Goal: Task Accomplishment & Management: Use online tool/utility

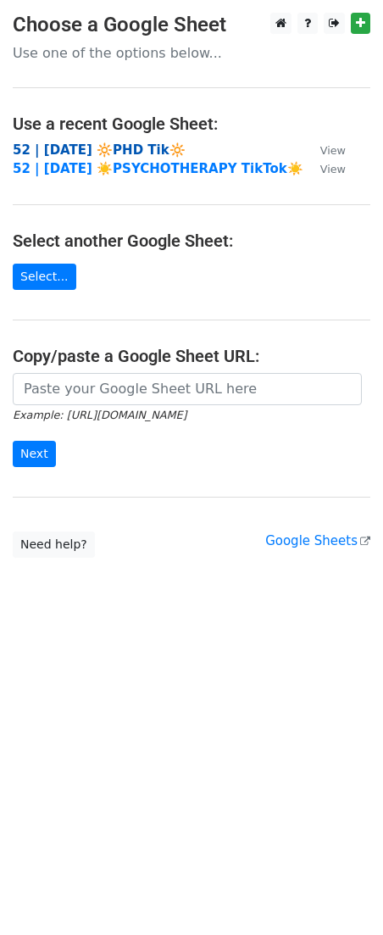
click at [127, 153] on strong "52 | [DATE] 🔆PHD Tik🔆" at bounding box center [99, 149] width 173 height 15
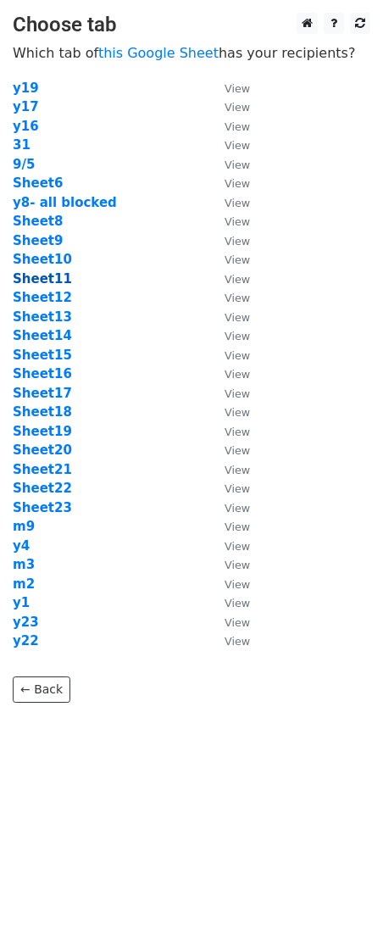
click at [47, 281] on strong "Sheet11" at bounding box center [42, 278] width 59 height 15
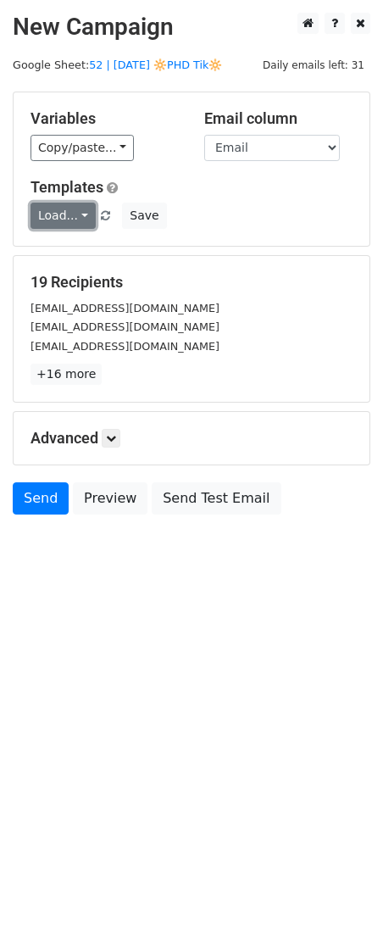
click at [73, 216] on link "Load..." at bounding box center [63, 216] width 65 height 26
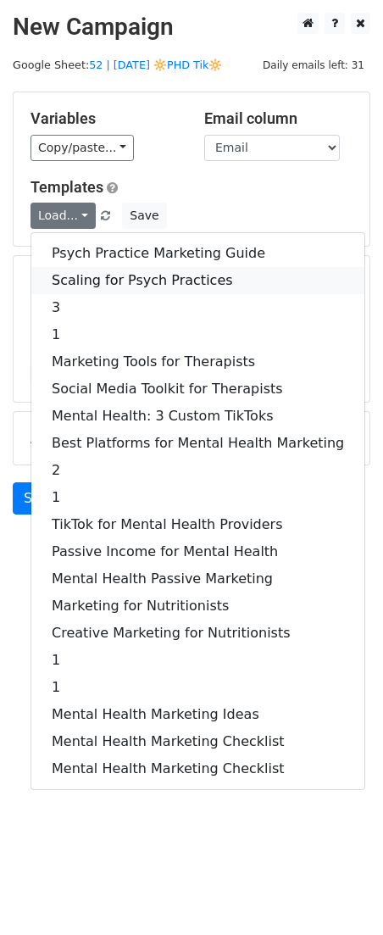
click at [89, 274] on link "Scaling for Psych Practices" at bounding box center [197, 280] width 333 height 27
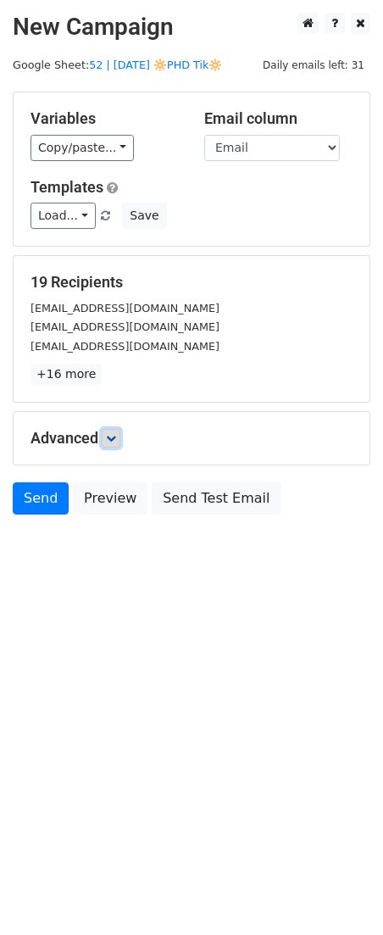
click at [116, 441] on icon at bounding box center [111, 438] width 10 height 10
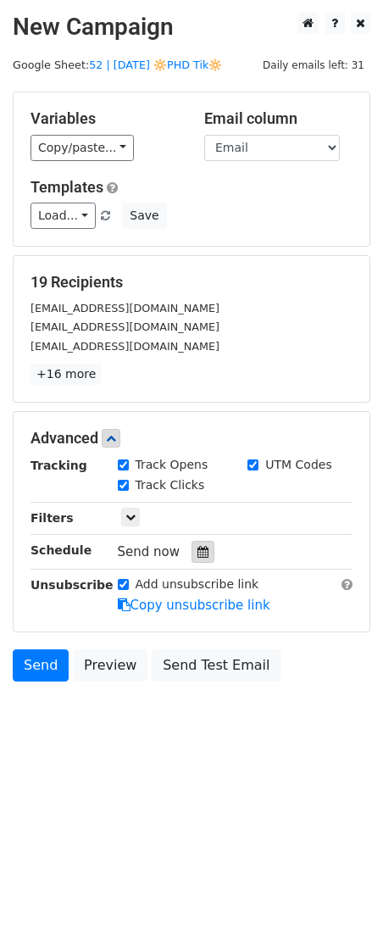
click at [198, 548] on icon at bounding box center [203, 552] width 11 height 12
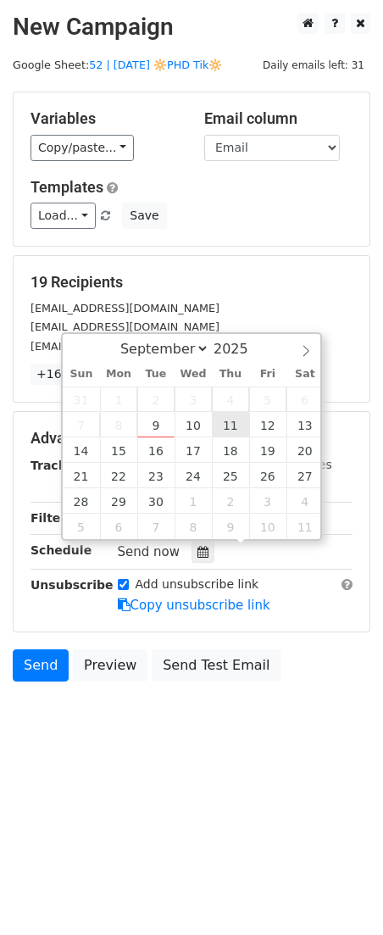
type input "2025-09-11 12:00"
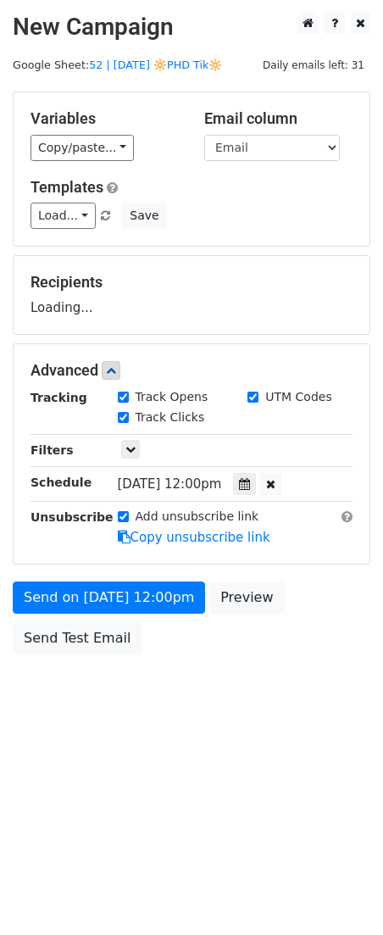
click at [103, 615] on div "Send on Sep 11 at 12:00pm Preview Send Test Email" at bounding box center [191, 622] width 383 height 81
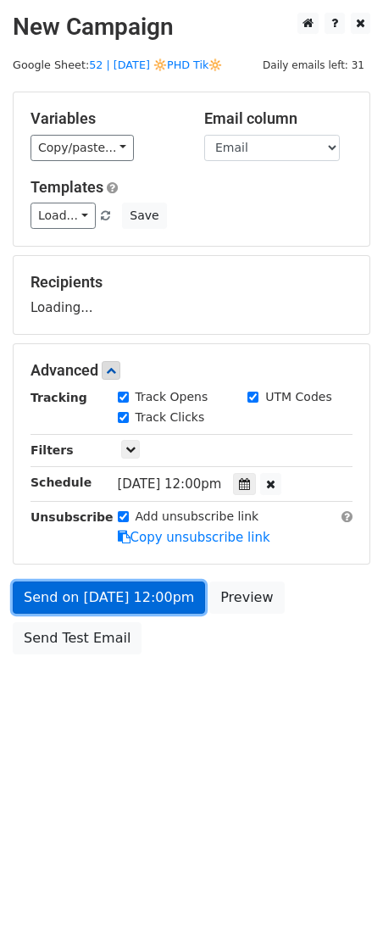
click at [103, 608] on link "Send on Sep 11 at 12:00pm" at bounding box center [109, 598] width 192 height 32
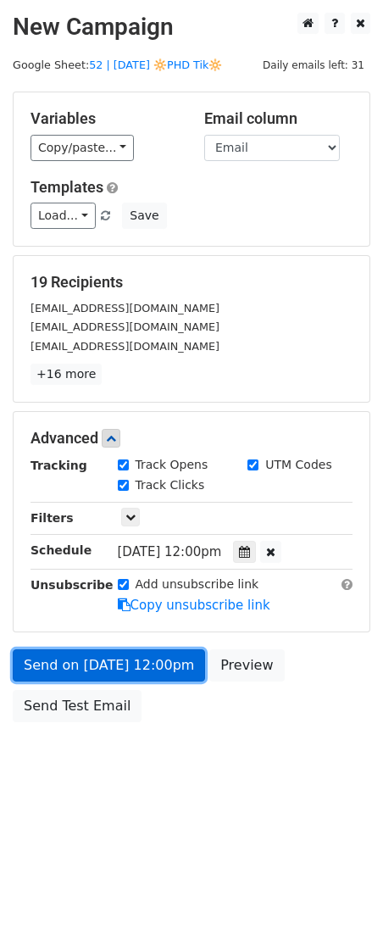
click at [113, 652] on link "Send on Sep 11 at 12:00pm" at bounding box center [109, 665] width 192 height 32
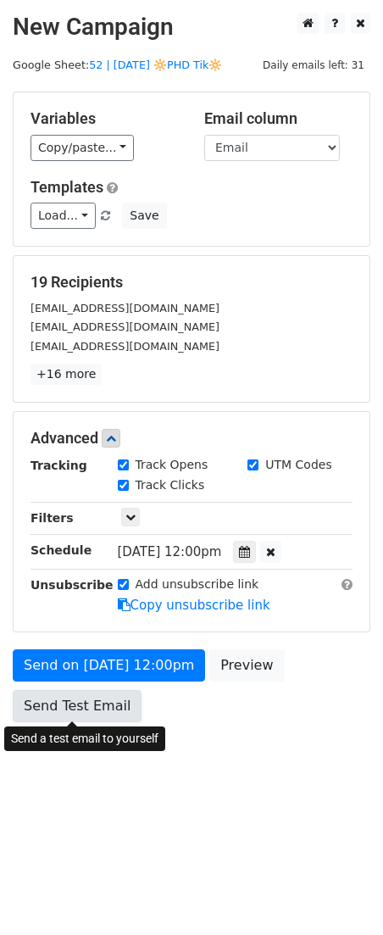
click at [37, 718] on link "Send Test Email" at bounding box center [77, 706] width 129 height 32
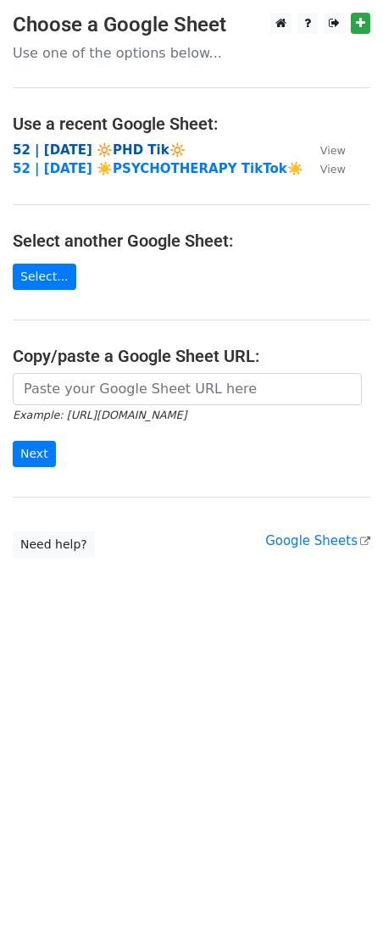
click at [129, 151] on strong "52 | [DATE] 🔆PHD Tik🔆" at bounding box center [99, 149] width 173 height 15
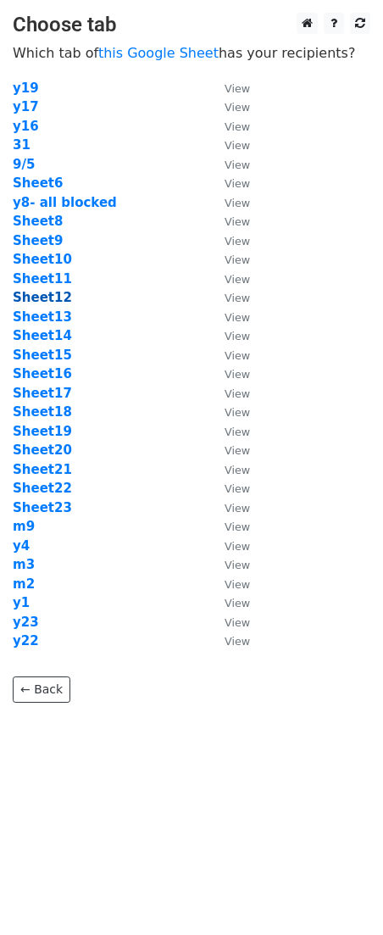
click at [44, 290] on strong "Sheet12" at bounding box center [42, 297] width 59 height 15
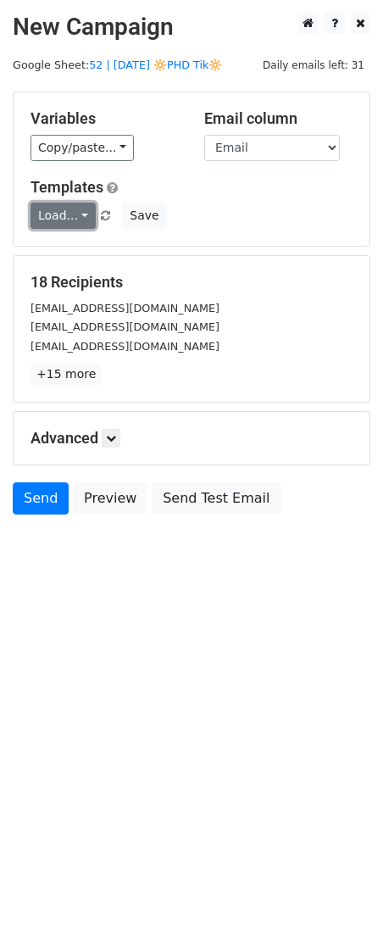
click at [56, 217] on link "Load..." at bounding box center [63, 216] width 65 height 26
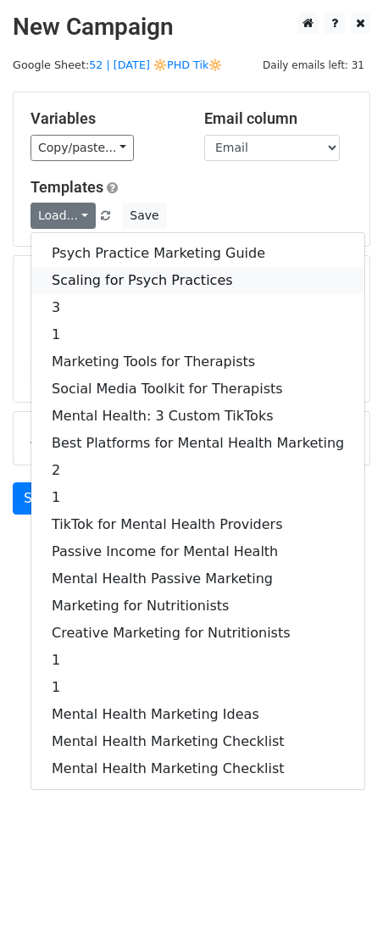
click at [83, 277] on link "Scaling for Psych Practices" at bounding box center [197, 280] width 333 height 27
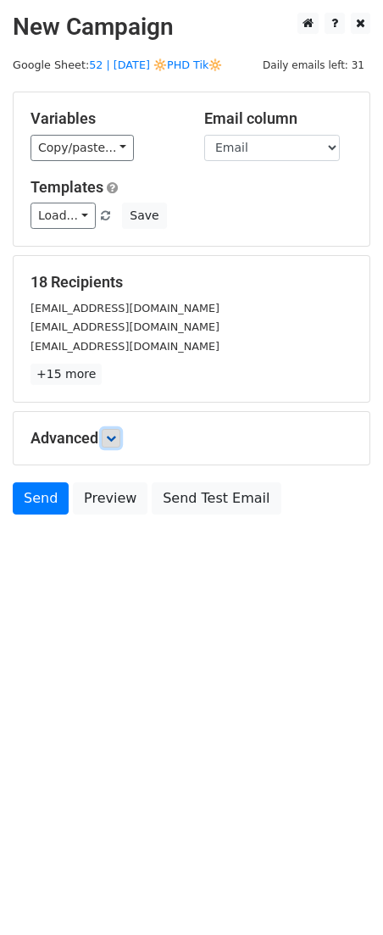
click at [114, 441] on icon at bounding box center [111, 438] width 10 height 10
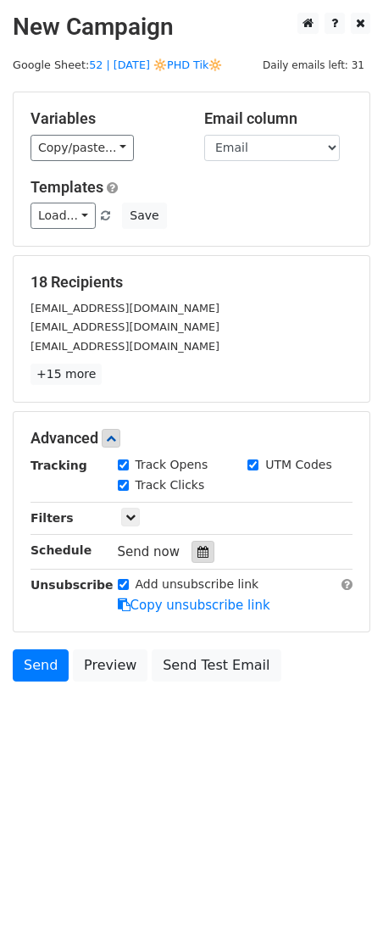
click at [194, 543] on div at bounding box center [203, 552] width 23 height 22
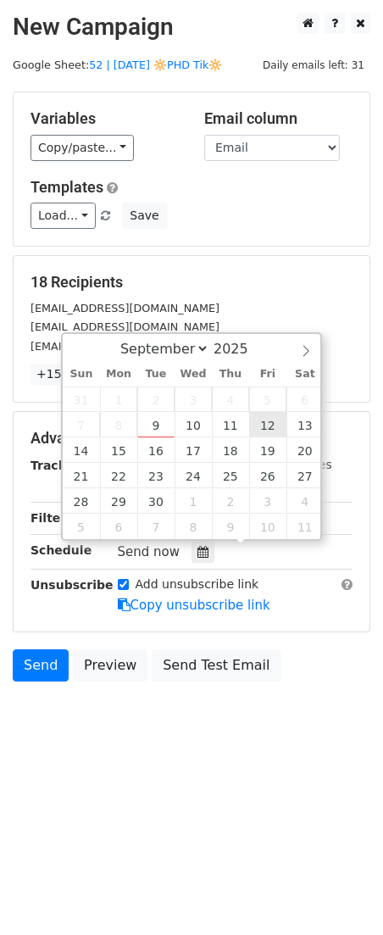
type input "2025-09-12 12:00"
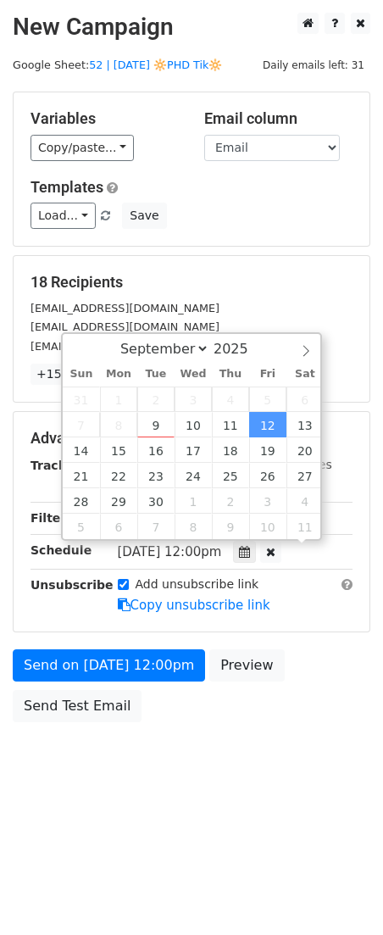
scroll to position [1, 0]
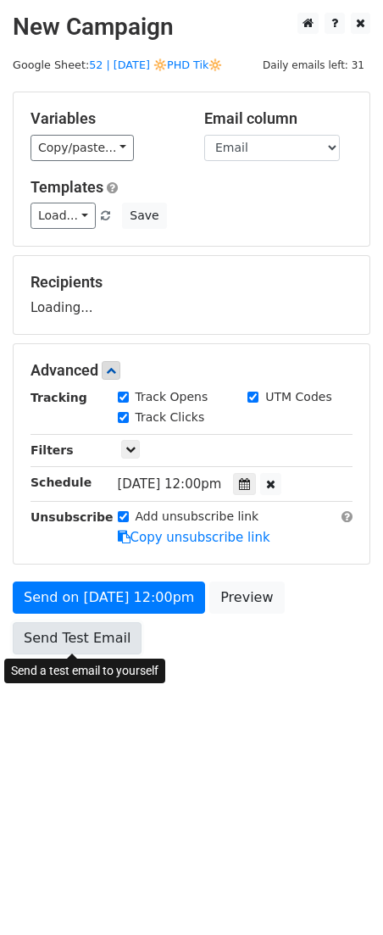
click at [122, 624] on link "Send Test Email" at bounding box center [77, 638] width 129 height 32
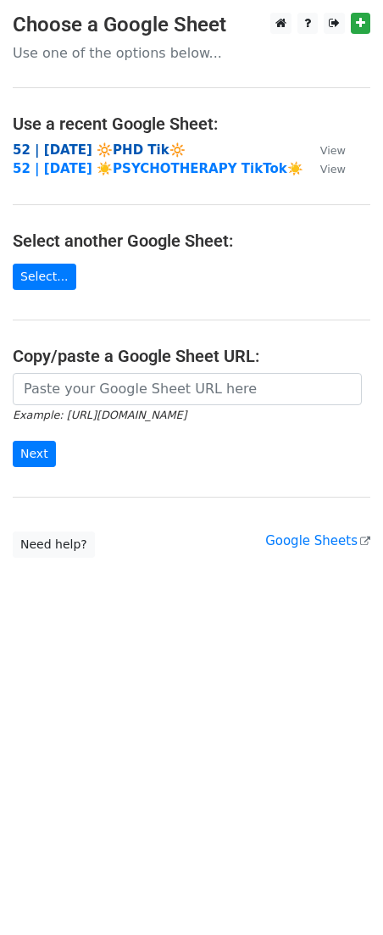
click at [123, 152] on strong "52 | [DATE] 🔆PHD Tik🔆" at bounding box center [99, 149] width 173 height 15
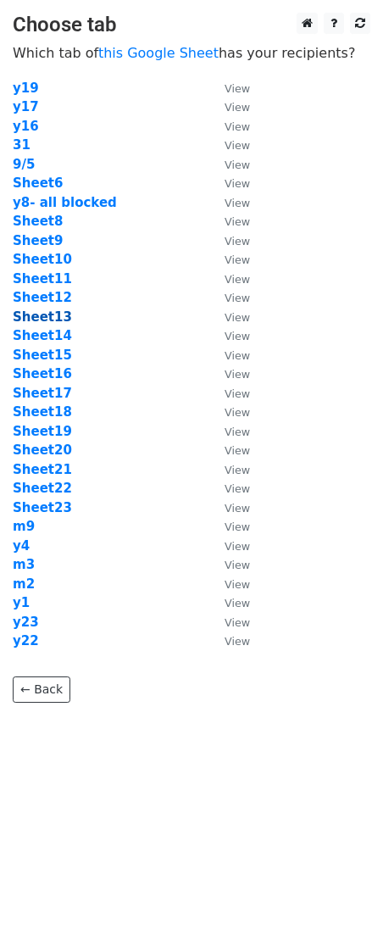
click at [42, 315] on strong "Sheet13" at bounding box center [42, 316] width 59 height 15
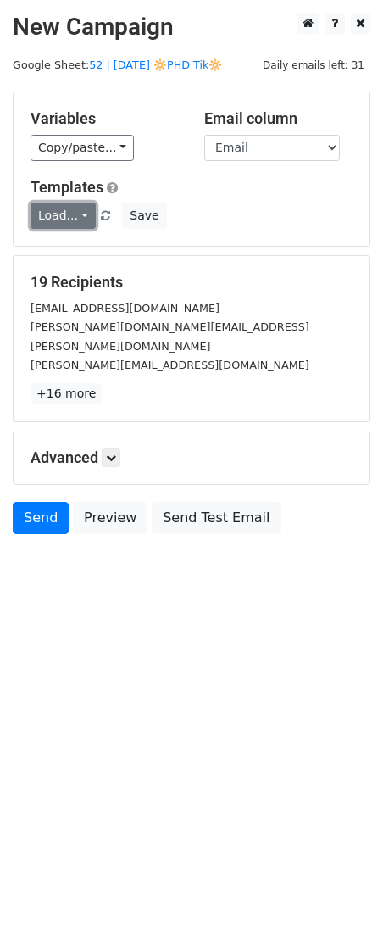
click at [67, 214] on link "Load..." at bounding box center [63, 216] width 65 height 26
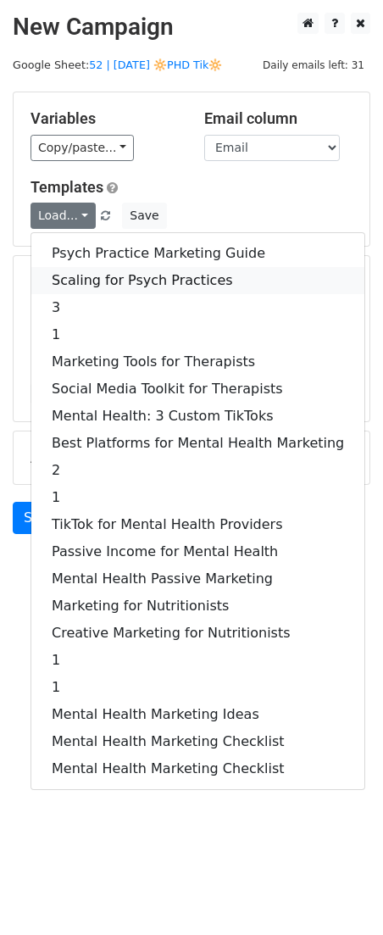
click at [85, 271] on link "Scaling for Psych Practices" at bounding box center [197, 280] width 333 height 27
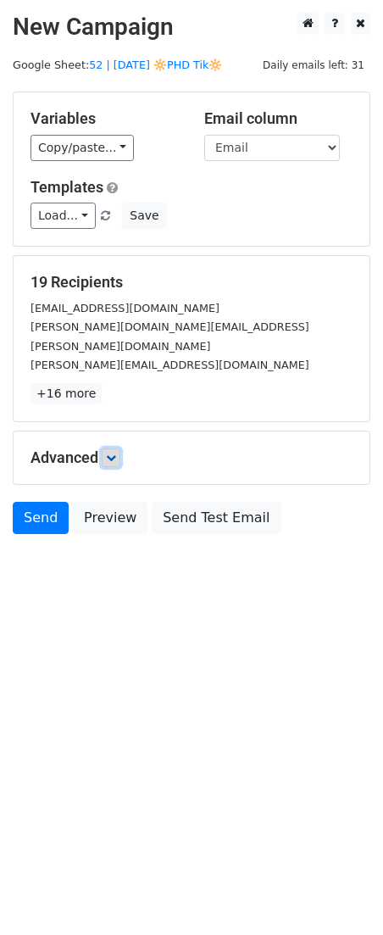
click at [115, 453] on icon at bounding box center [111, 458] width 10 height 10
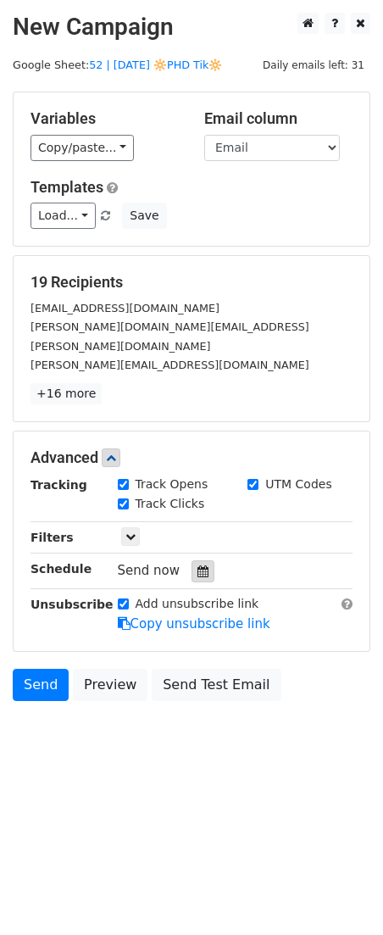
click at [192, 560] on div at bounding box center [203, 571] width 23 height 22
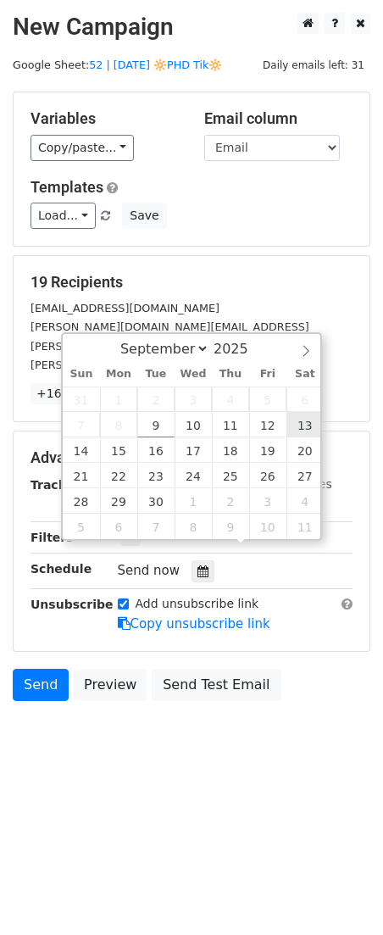
type input "2025-09-13 12:00"
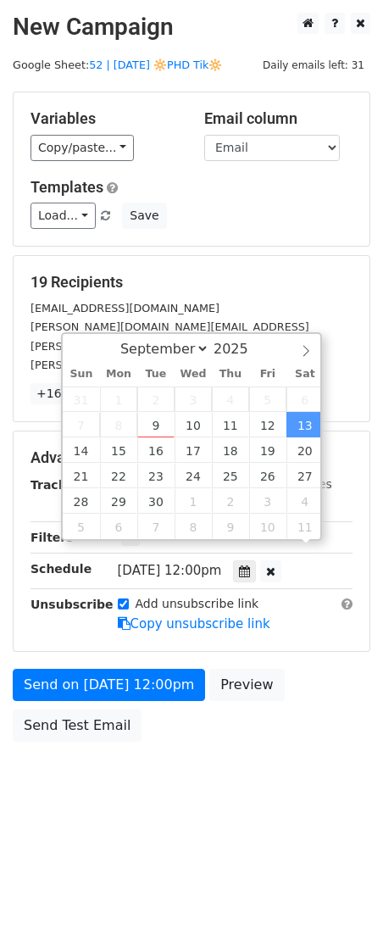
scroll to position [1, 0]
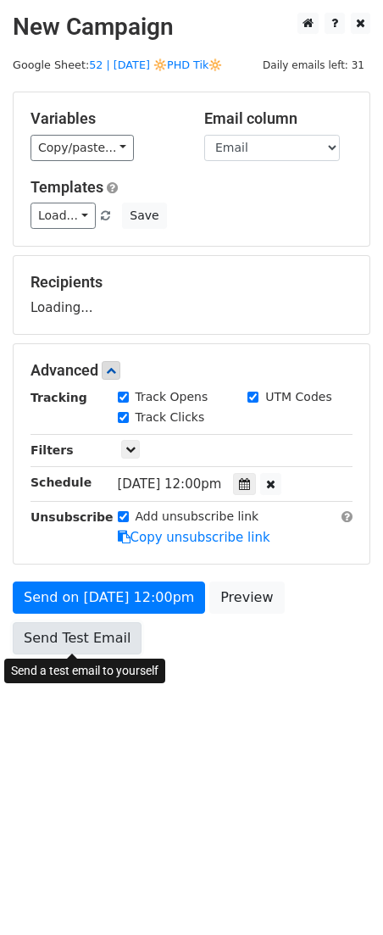
click at [105, 632] on link "Send Test Email" at bounding box center [77, 638] width 129 height 32
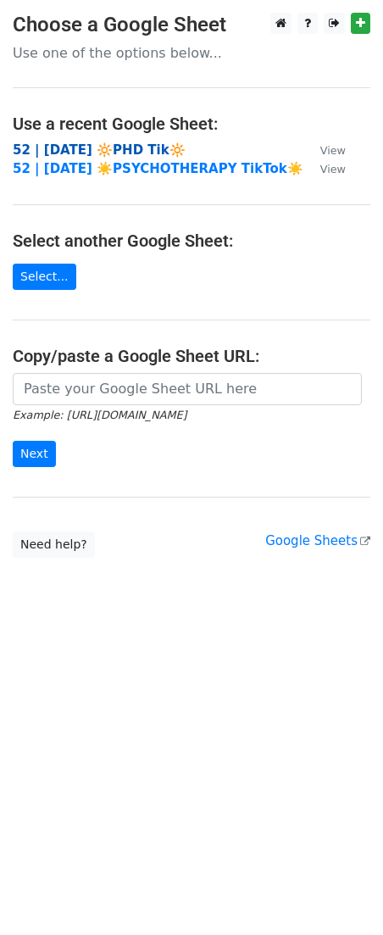
click at [117, 146] on strong "52 | [DATE] 🔆PHD Tik🔆" at bounding box center [99, 149] width 173 height 15
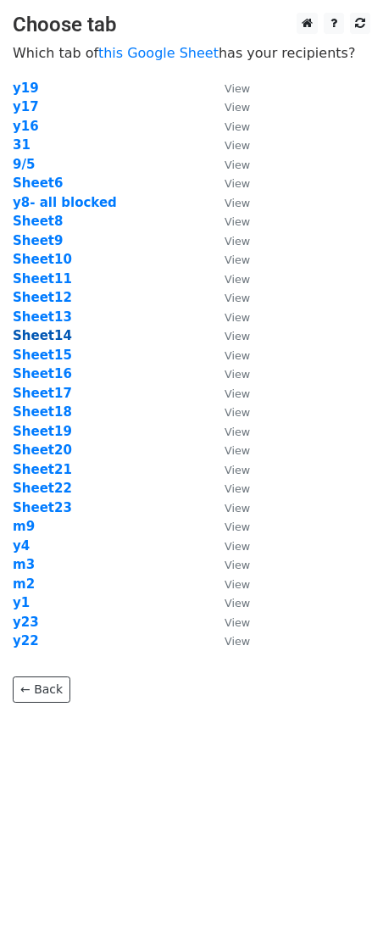
click at [48, 337] on strong "Sheet14" at bounding box center [42, 335] width 59 height 15
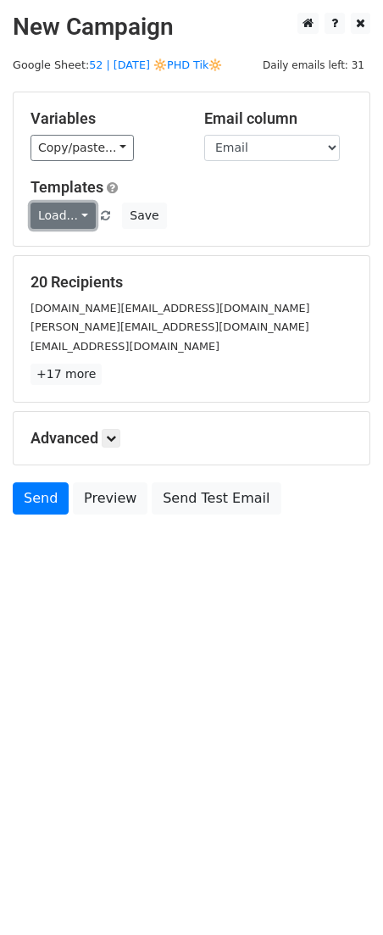
click at [83, 219] on link "Load..." at bounding box center [63, 216] width 65 height 26
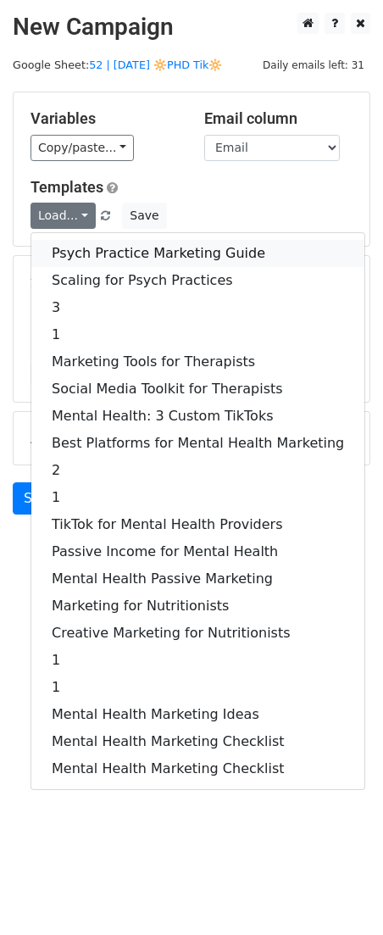
click at [86, 253] on link "Psych Practice Marketing Guide" at bounding box center [197, 253] width 333 height 27
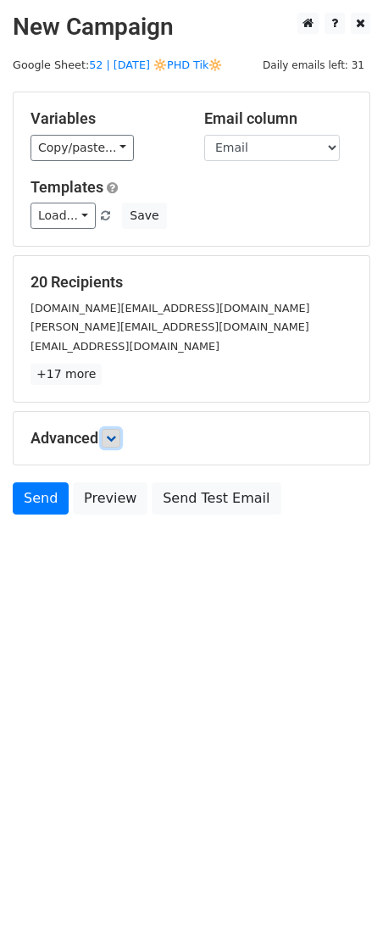
click at [110, 433] on icon at bounding box center [111, 438] width 10 height 10
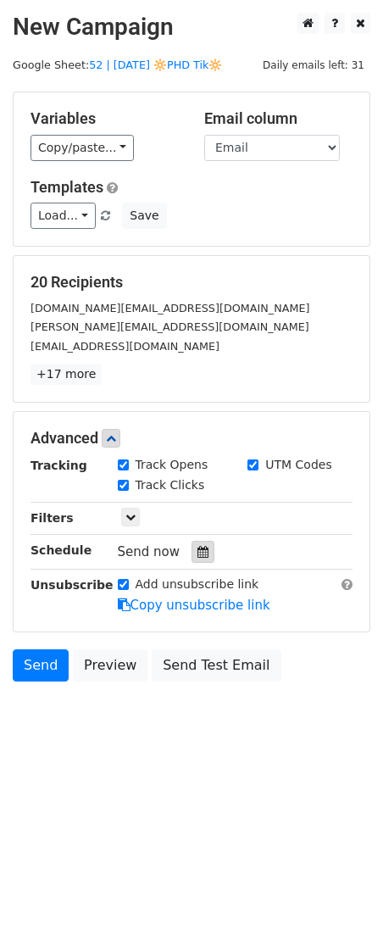
click at [198, 552] on icon at bounding box center [203, 552] width 11 height 12
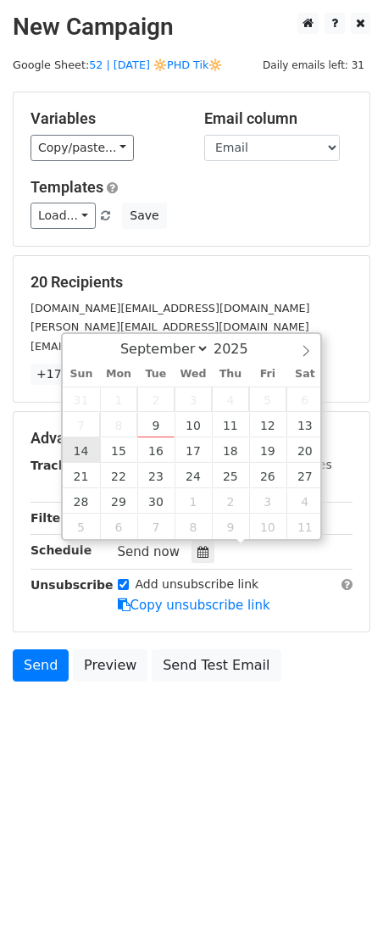
type input "[DATE] 12:00"
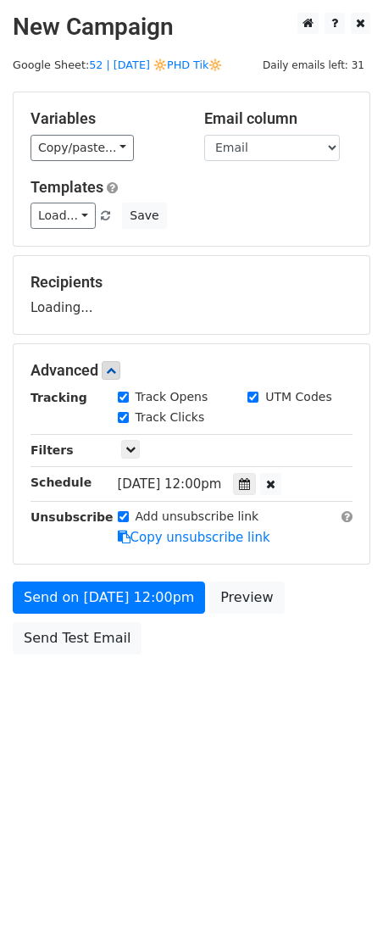
click at [71, 613] on div "Send on [DATE] 12:00pm Preview Send Test Email" at bounding box center [191, 622] width 383 height 81
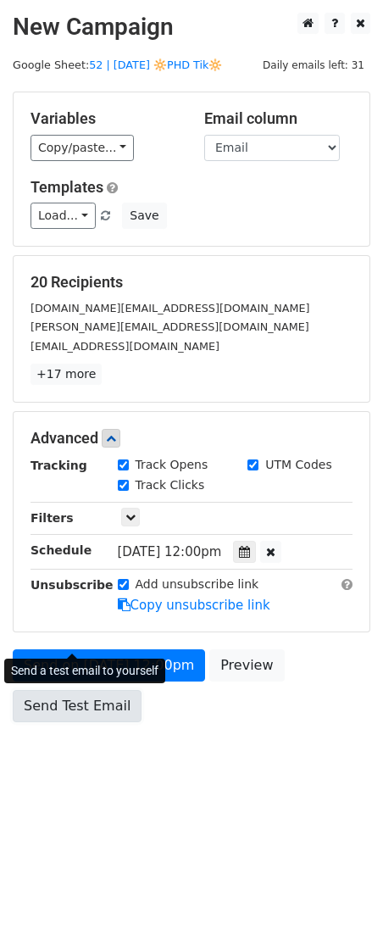
click at [61, 699] on link "Send Test Email" at bounding box center [77, 706] width 129 height 32
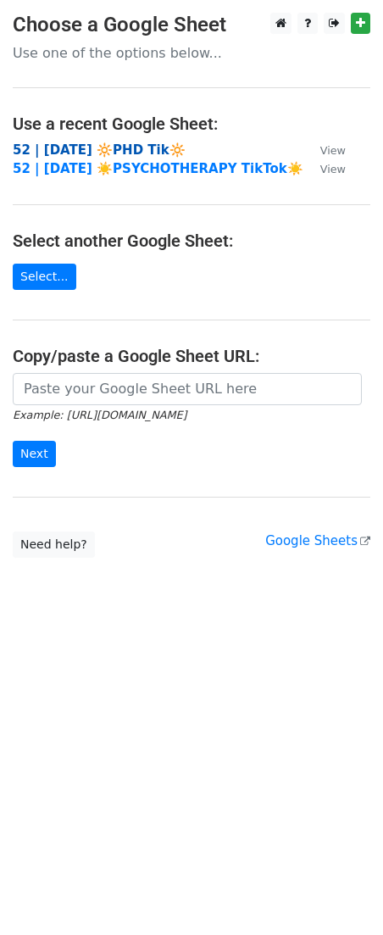
click at [138, 144] on strong "52 | [DATE] 🔆PHD Tik🔆" at bounding box center [99, 149] width 173 height 15
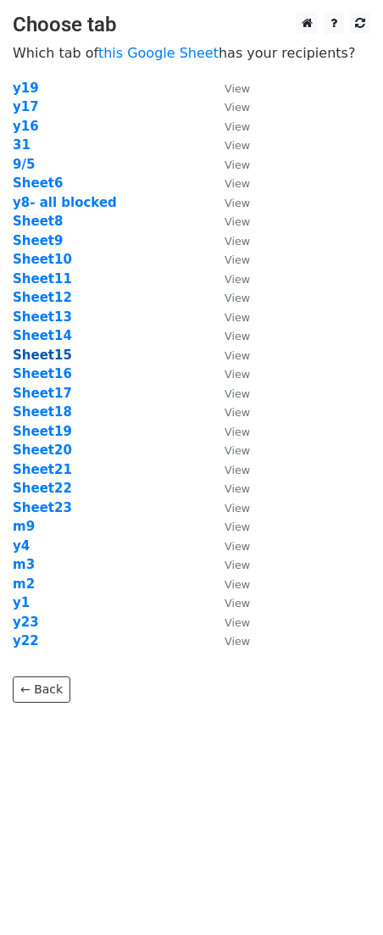
click at [44, 353] on strong "Sheet15" at bounding box center [42, 355] width 59 height 15
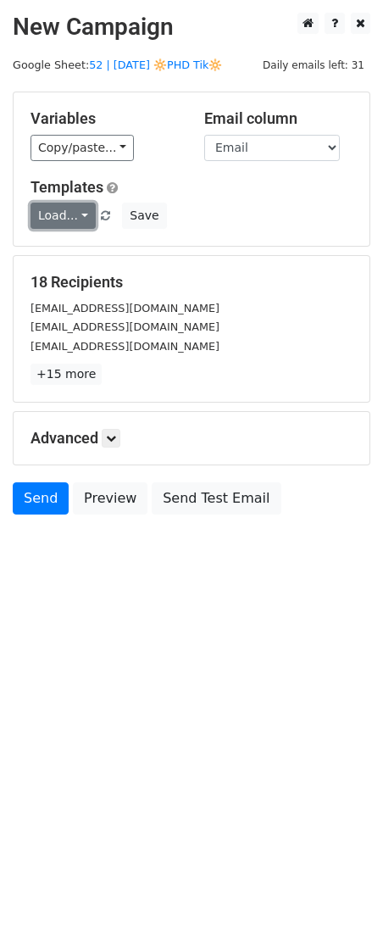
click at [72, 209] on link "Load..." at bounding box center [63, 216] width 65 height 26
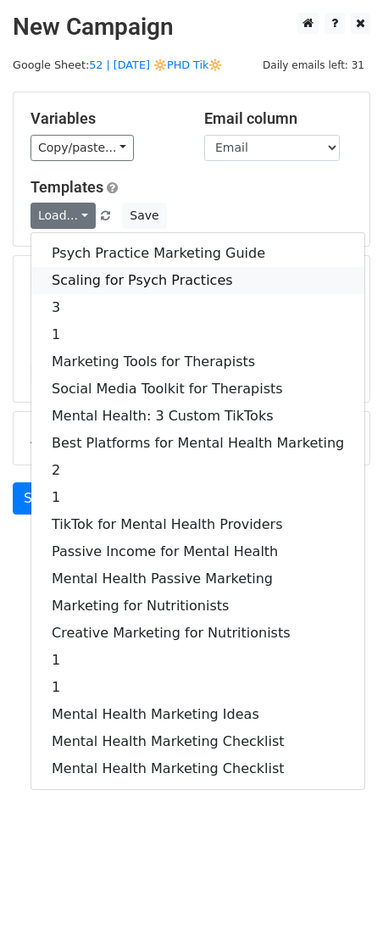
click at [116, 289] on link "Scaling for Psych Practices" at bounding box center [197, 280] width 333 height 27
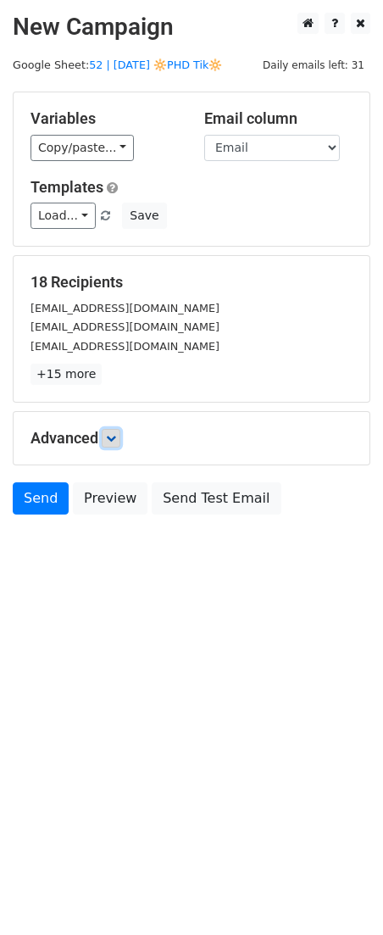
click at [116, 441] on icon at bounding box center [111, 438] width 10 height 10
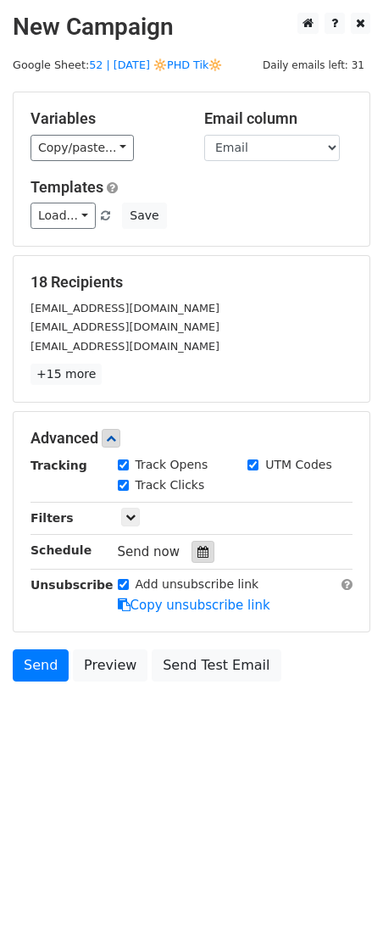
click at [200, 551] on icon at bounding box center [203, 552] width 11 height 12
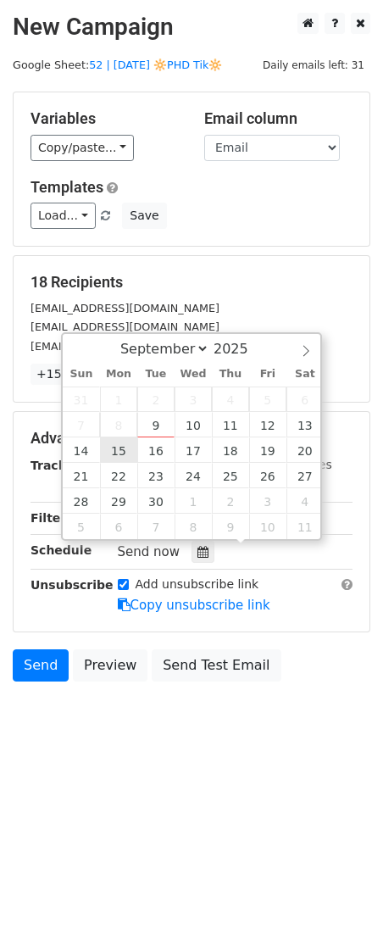
type input "[DATE] 12:00"
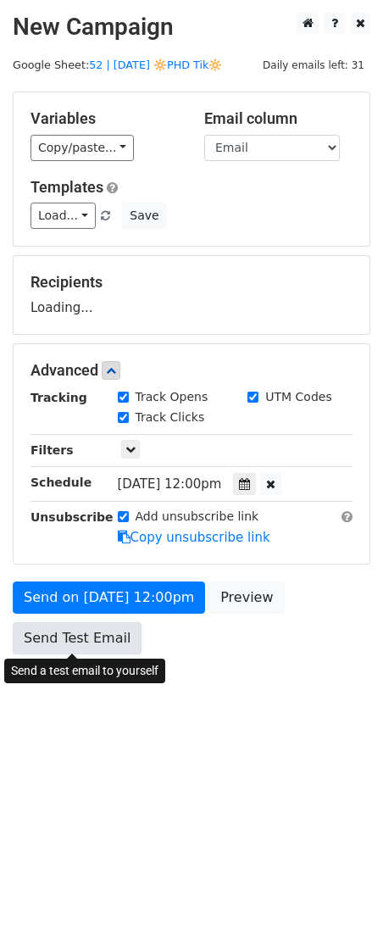
click at [95, 632] on link "Send Test Email" at bounding box center [77, 638] width 129 height 32
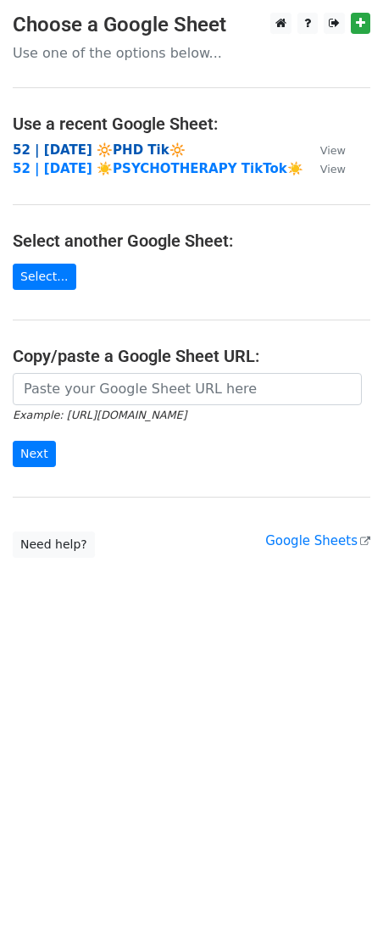
click at [115, 146] on strong "52 | [DATE] 🔆PHD Tik🔆" at bounding box center [99, 149] width 173 height 15
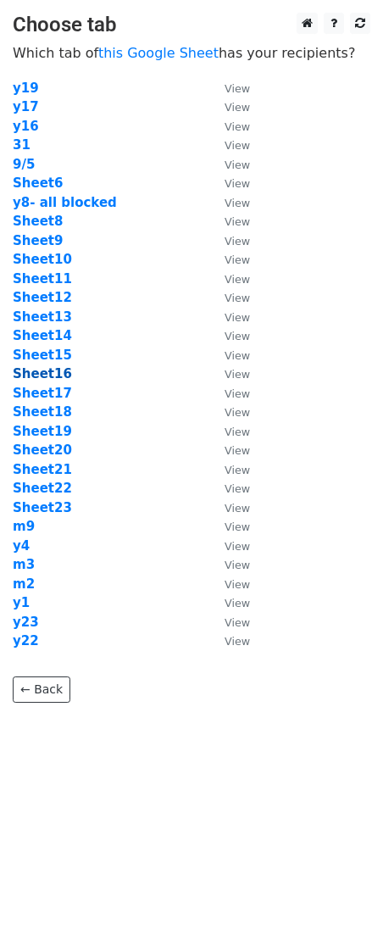
click at [58, 372] on strong "Sheet16" at bounding box center [42, 373] width 59 height 15
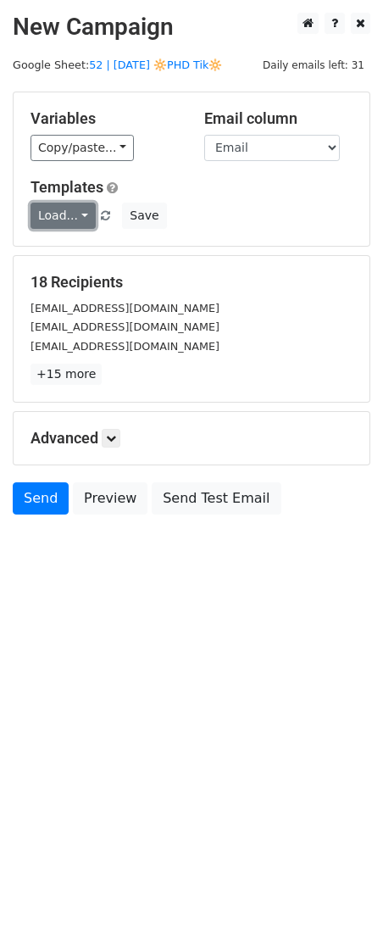
click at [61, 216] on link "Load..." at bounding box center [63, 216] width 65 height 26
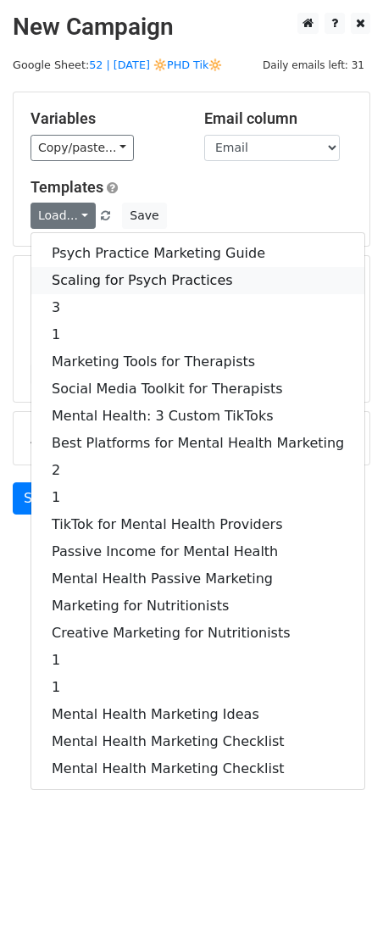
click at [96, 268] on link "Scaling for Psych Practices" at bounding box center [197, 280] width 333 height 27
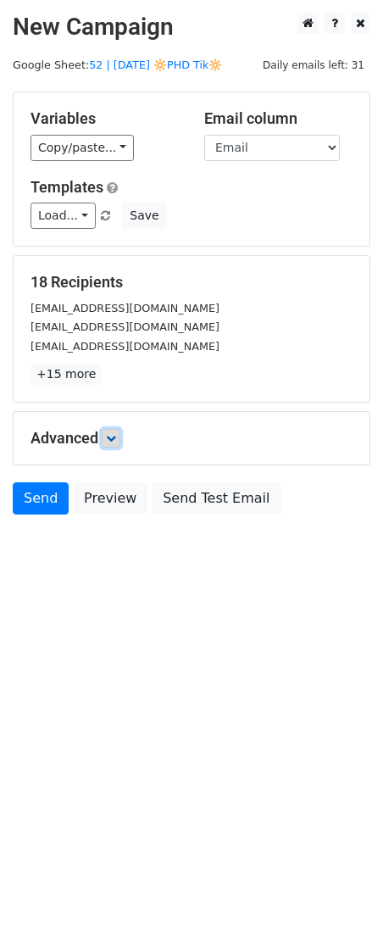
click at [114, 447] on link at bounding box center [111, 438] width 19 height 19
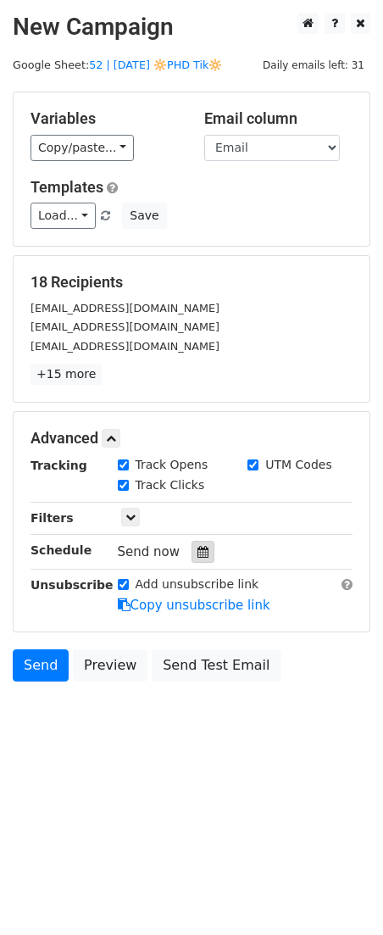
click at [198, 549] on icon at bounding box center [203, 552] width 11 height 12
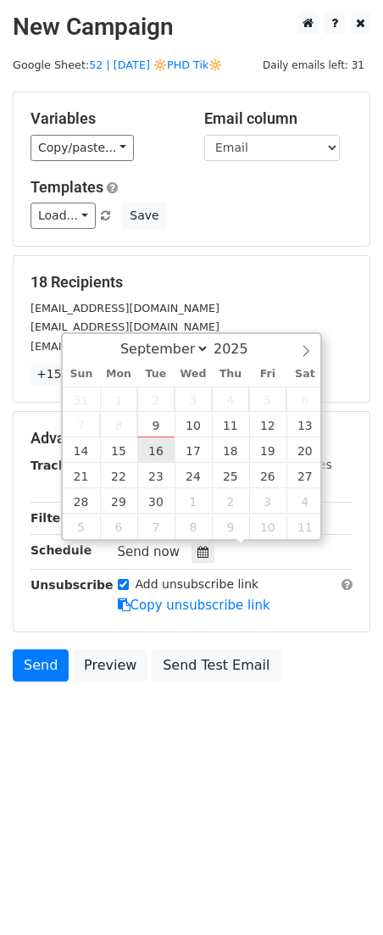
type input "2025-09-16 12:00"
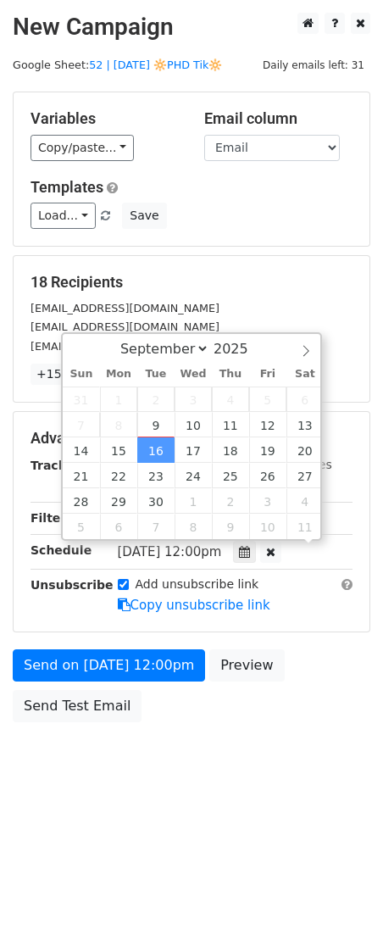
scroll to position [1, 0]
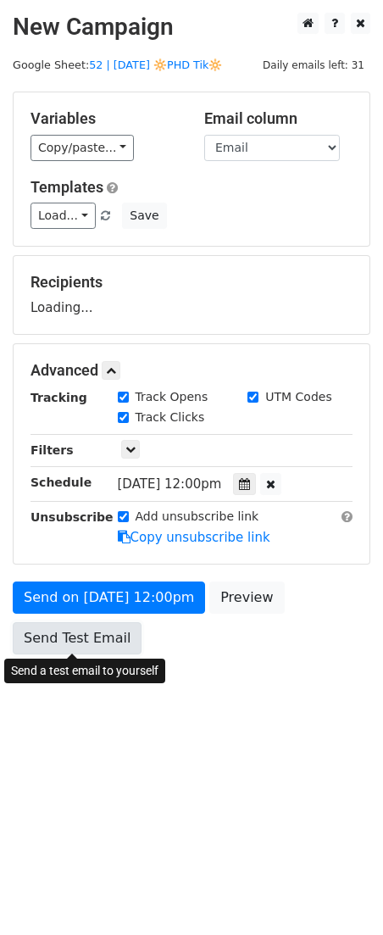
click at [127, 626] on link "Send Test Email" at bounding box center [77, 638] width 129 height 32
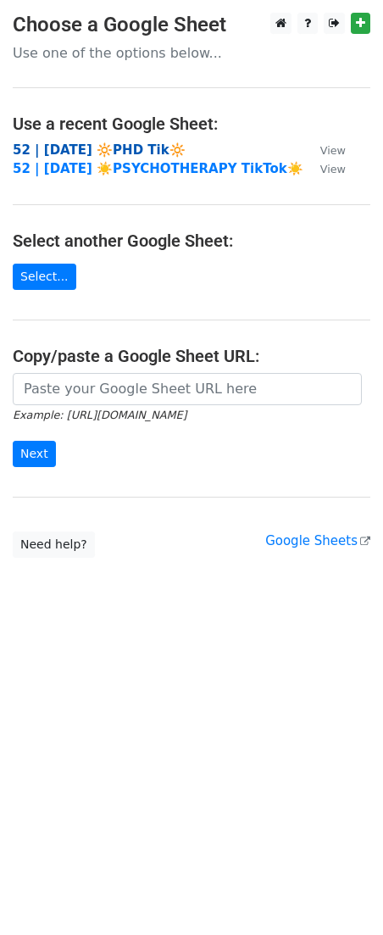
click at [116, 142] on strong "52 | [DATE] 🔆PHD Tik🔆" at bounding box center [99, 149] width 173 height 15
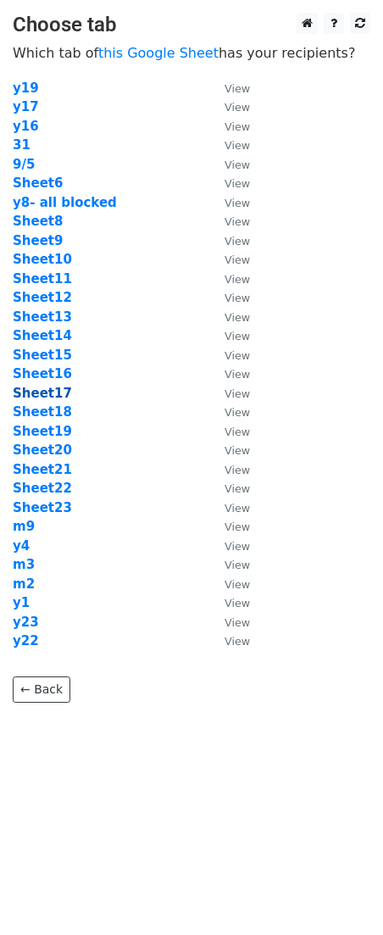
click at [45, 389] on strong "Sheet17" at bounding box center [42, 393] width 59 height 15
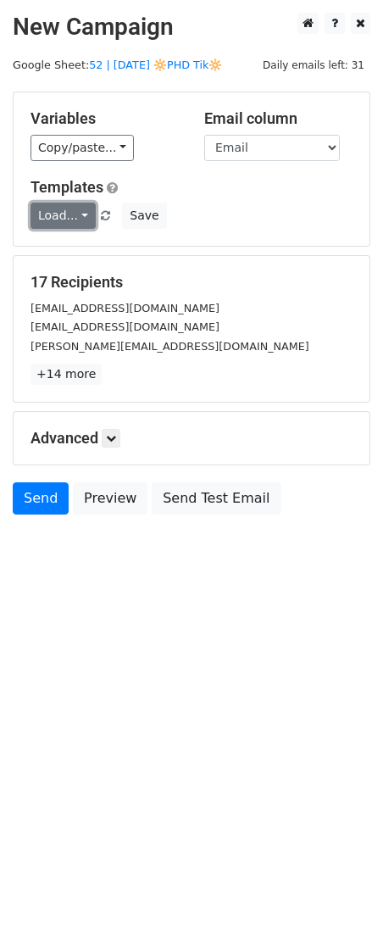
click at [58, 219] on link "Load..." at bounding box center [63, 216] width 65 height 26
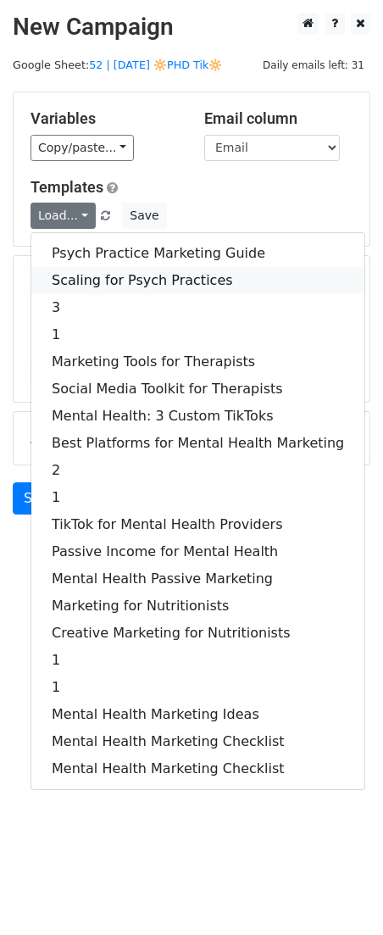
click at [88, 278] on link "Scaling for Psych Practices" at bounding box center [197, 280] width 333 height 27
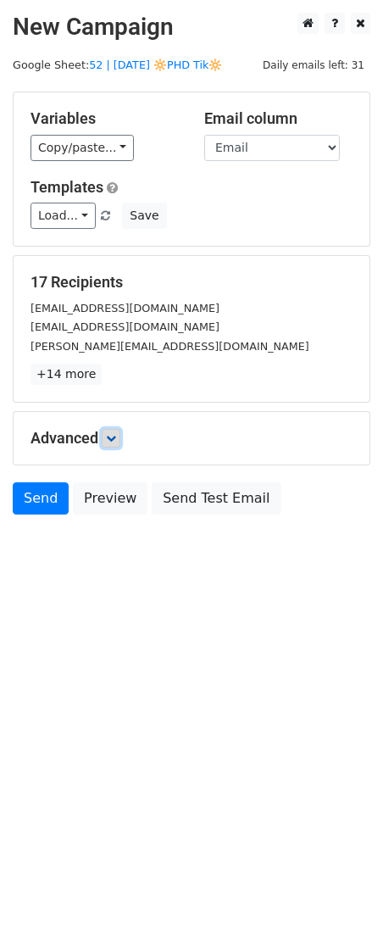
click at [116, 437] on icon at bounding box center [111, 438] width 10 height 10
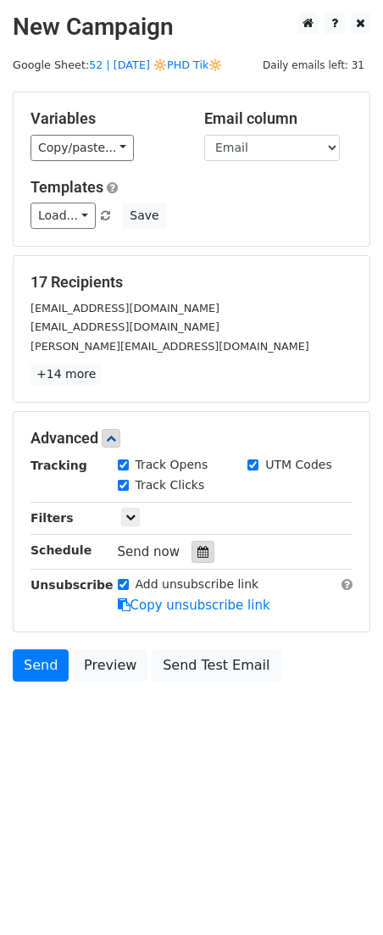
click at [198, 547] on icon at bounding box center [203, 552] width 11 height 12
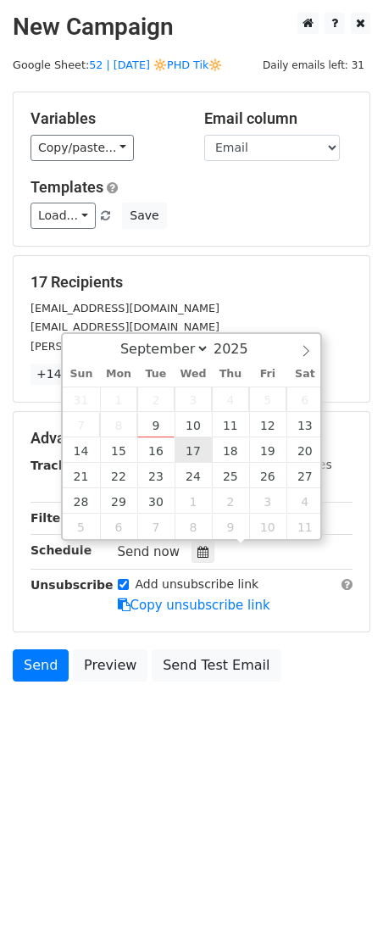
type input "2025-09-17 12:00"
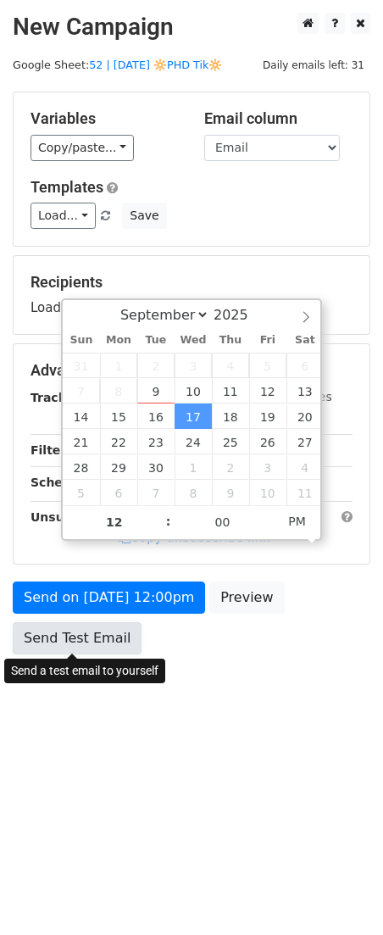
click at [91, 639] on link "Send Test Email" at bounding box center [77, 638] width 129 height 32
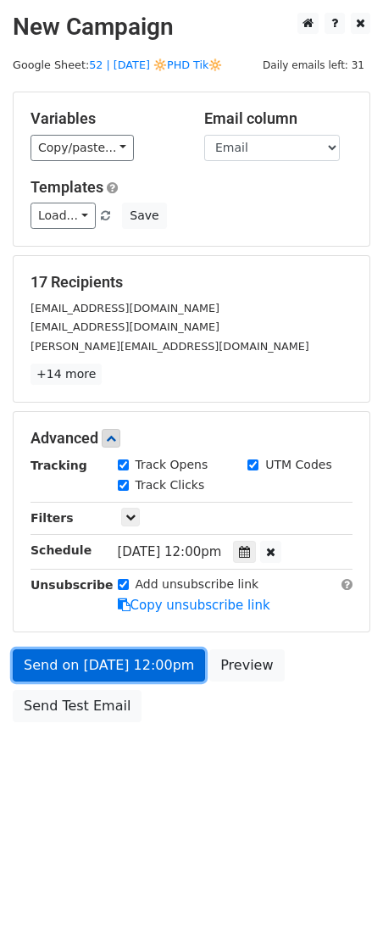
click at [143, 658] on link "Send on Sep 17 at 12:00pm" at bounding box center [109, 665] width 192 height 32
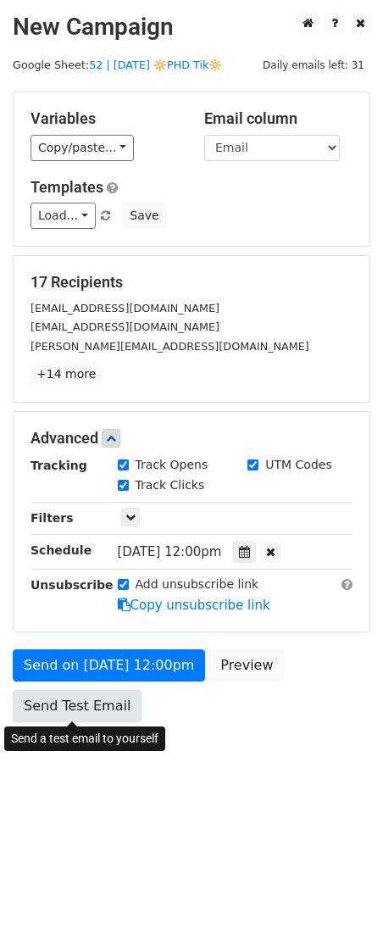
click at [69, 707] on link "Send Test Email" at bounding box center [77, 706] width 129 height 32
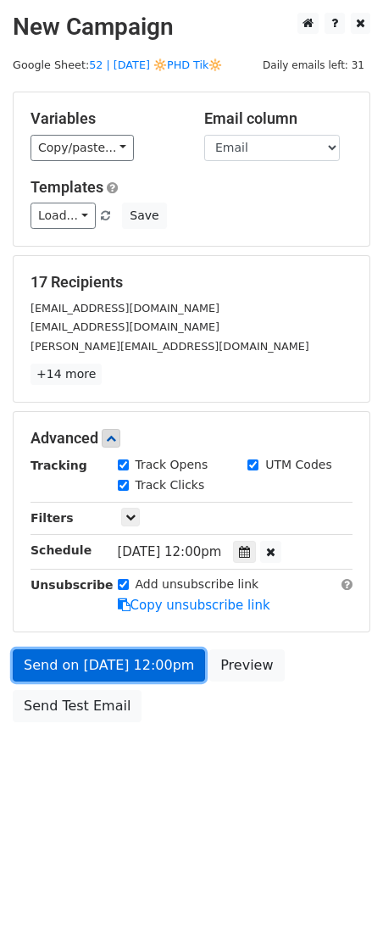
click at [83, 662] on link "Send on Sep 17 at 12:00pm" at bounding box center [109, 665] width 192 height 32
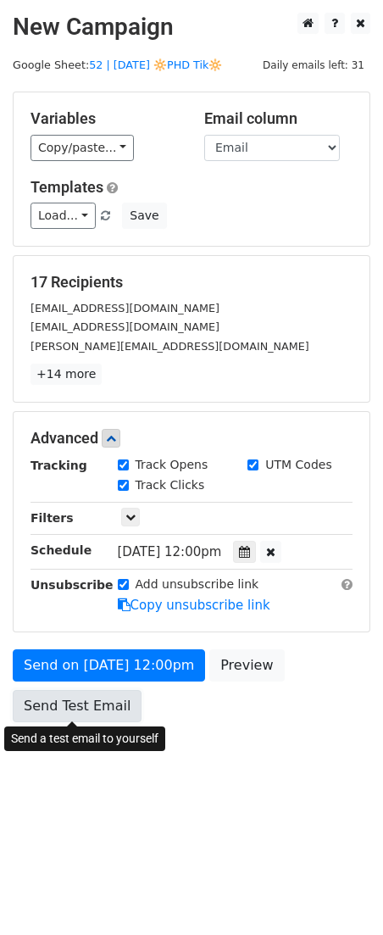
click at [74, 706] on link "Send Test Email" at bounding box center [77, 706] width 129 height 32
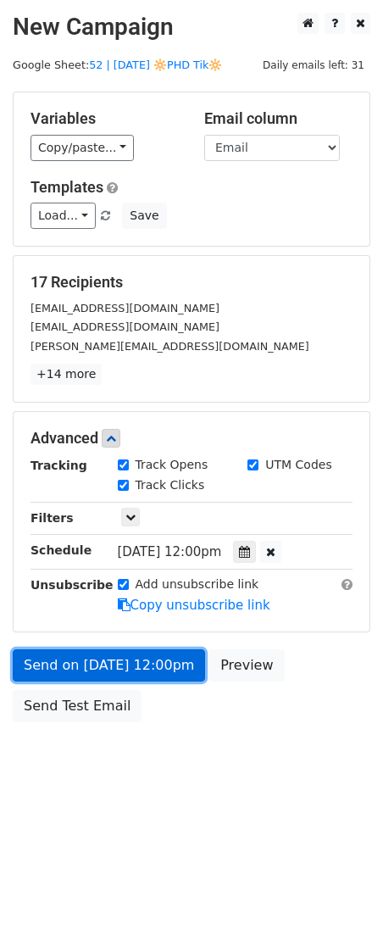
click at [93, 664] on link "Send on Sep 17 at 12:00pm" at bounding box center [109, 665] width 192 height 32
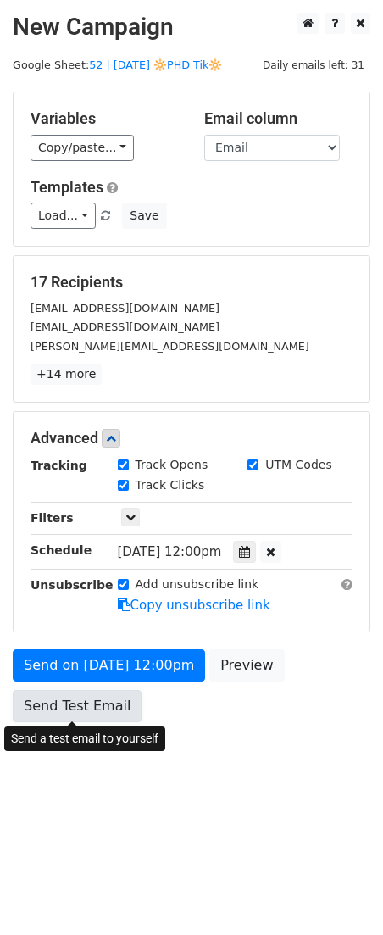
click at [83, 703] on link "Send Test Email" at bounding box center [77, 706] width 129 height 32
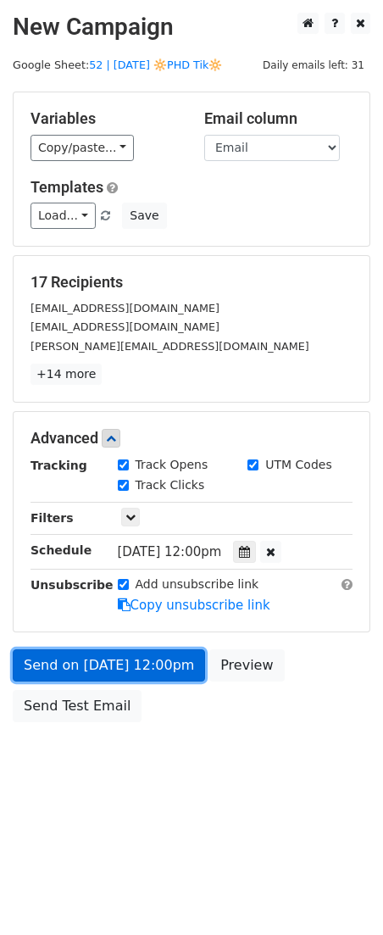
click at [114, 652] on link "Send on Sep 17 at 12:00pm" at bounding box center [109, 665] width 192 height 32
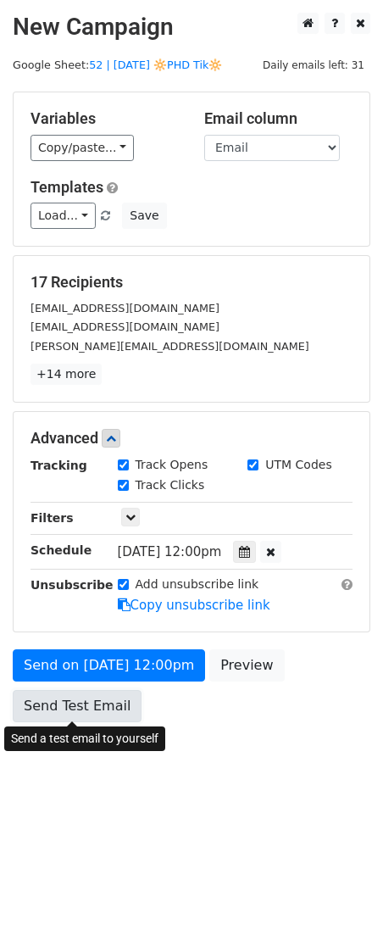
click at [94, 700] on link "Send Test Email" at bounding box center [77, 706] width 129 height 32
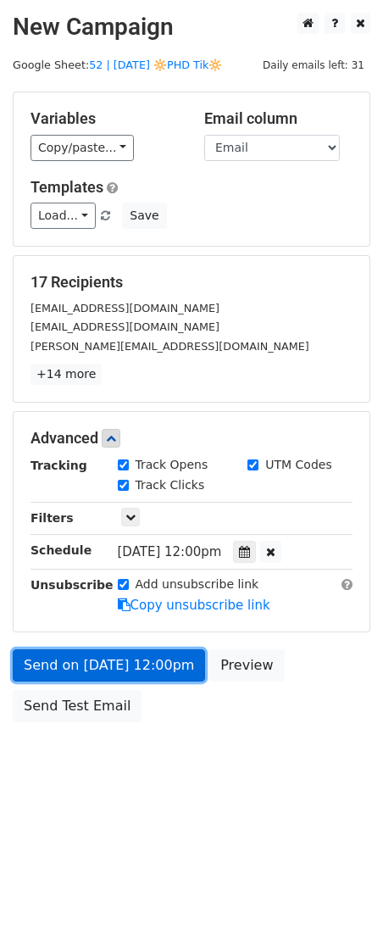
click at [117, 663] on link "Send on Sep 17 at 12:00pm" at bounding box center [109, 665] width 192 height 32
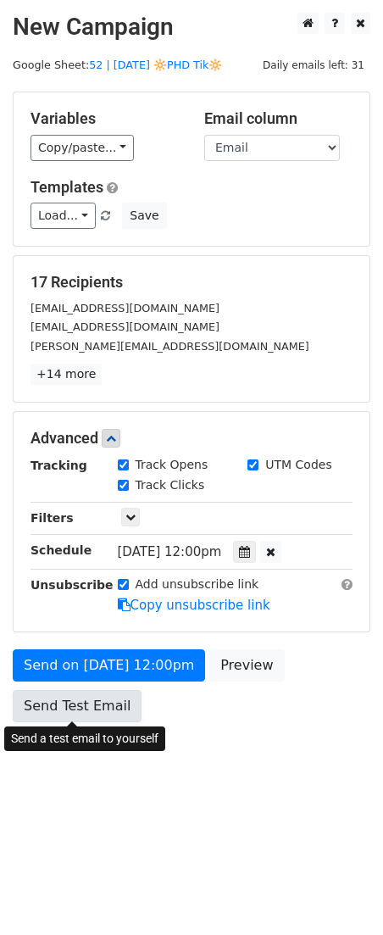
click at [92, 700] on link "Send Test Email" at bounding box center [77, 706] width 129 height 32
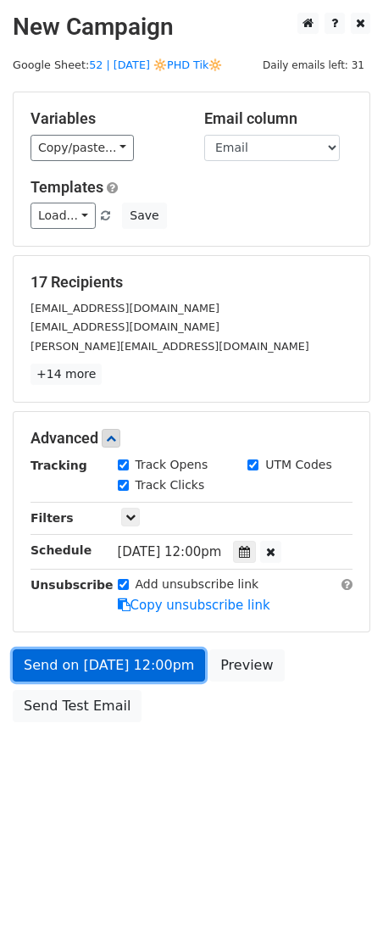
click at [125, 658] on link "Send on Sep 17 at 12:00pm" at bounding box center [109, 665] width 192 height 32
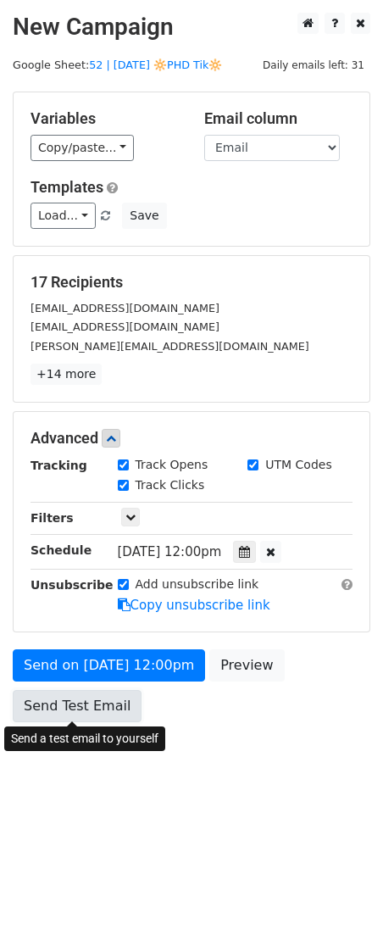
click at [89, 705] on link "Send Test Email" at bounding box center [77, 706] width 129 height 32
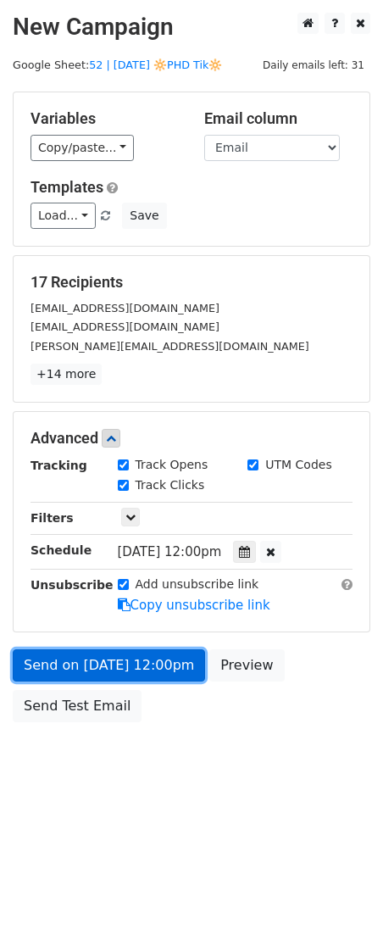
click at [118, 665] on link "Send on Sep 17 at 12:00pm" at bounding box center [109, 665] width 192 height 32
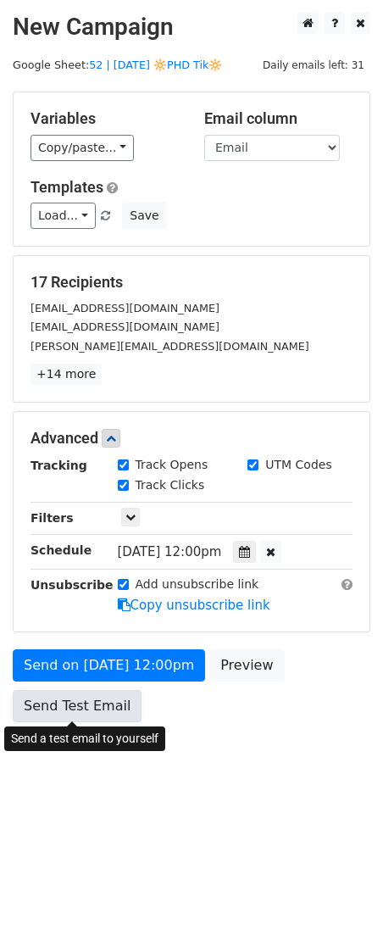
click at [92, 701] on link "Send Test Email" at bounding box center [77, 706] width 129 height 32
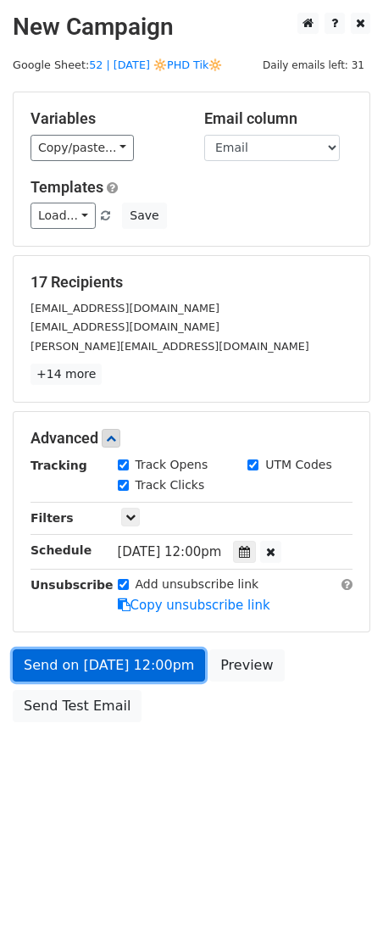
click at [131, 668] on link "Send on Sep 17 at 12:00pm" at bounding box center [109, 665] width 192 height 32
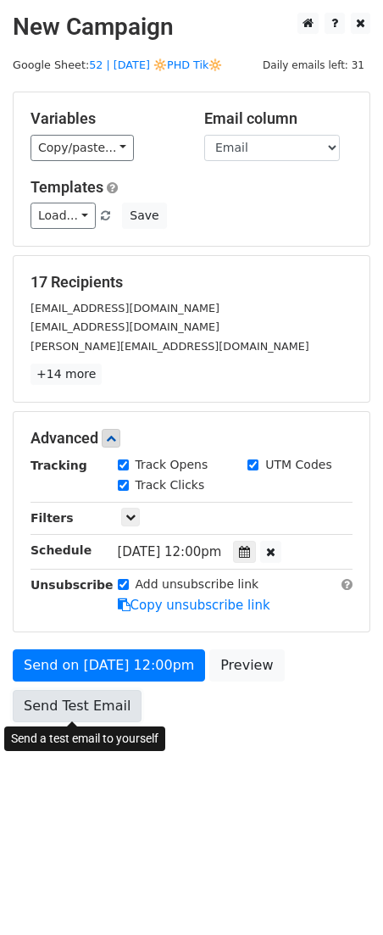
click at [102, 704] on link "Send Test Email" at bounding box center [77, 706] width 129 height 32
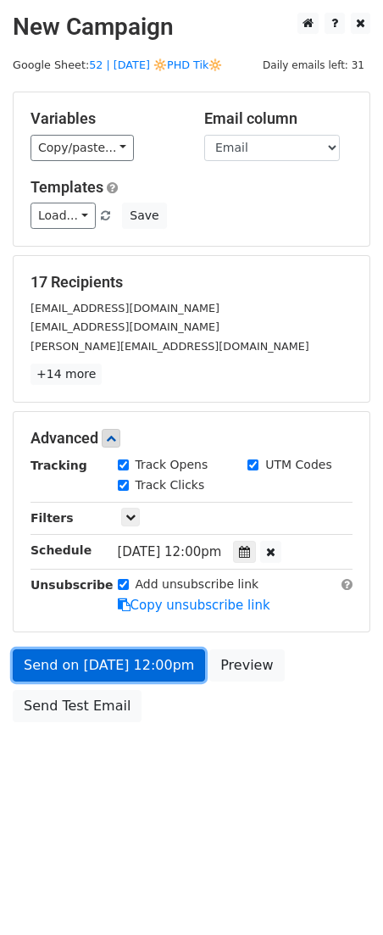
click at [113, 669] on link "Send on Sep 17 at 12:00pm" at bounding box center [109, 665] width 192 height 32
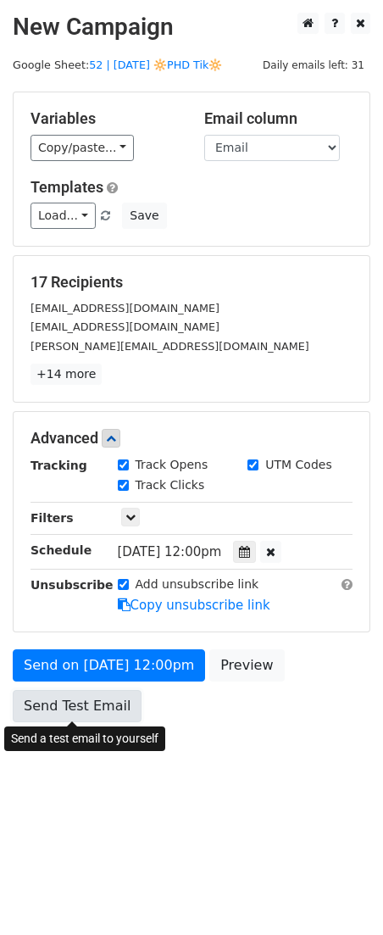
click at [86, 703] on link "Send Test Email" at bounding box center [77, 706] width 129 height 32
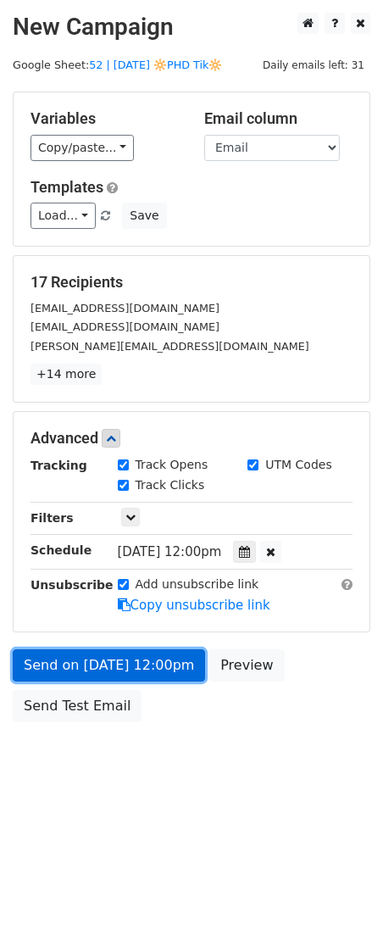
click at [131, 671] on link "Send on Sep 17 at 12:00pm" at bounding box center [109, 665] width 192 height 32
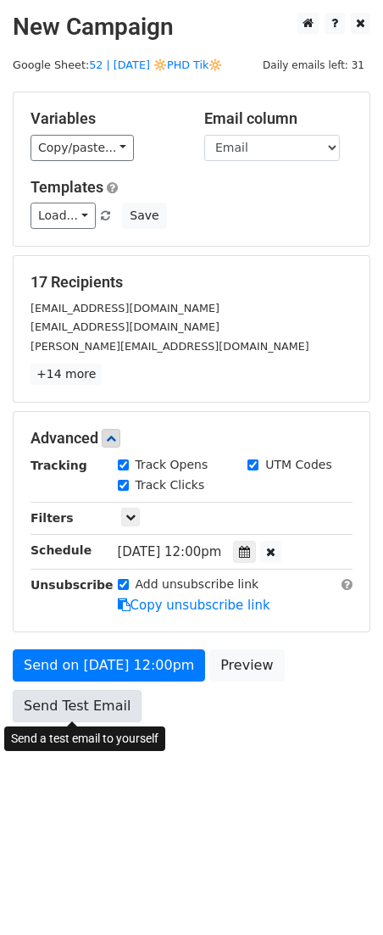
click at [98, 715] on link "Send Test Email" at bounding box center [77, 706] width 129 height 32
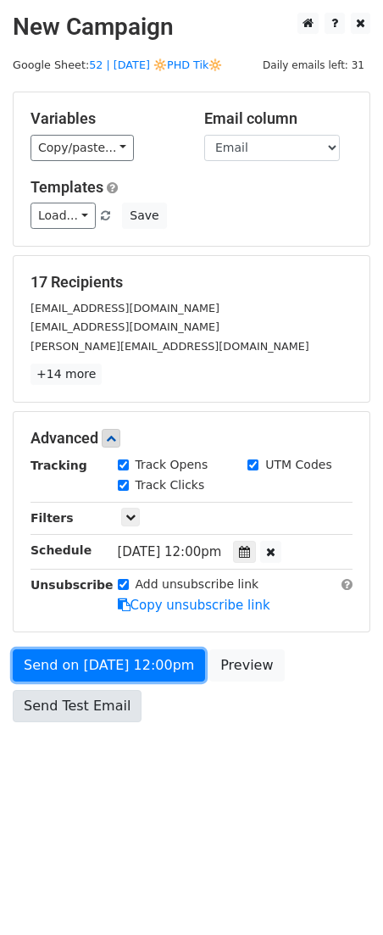
drag, startPoint x: 89, startPoint y: 670, endPoint x: 82, endPoint y: 693, distance: 24.7
click at [89, 670] on link "Send on Sep 17 at 12:00pm" at bounding box center [109, 665] width 192 height 32
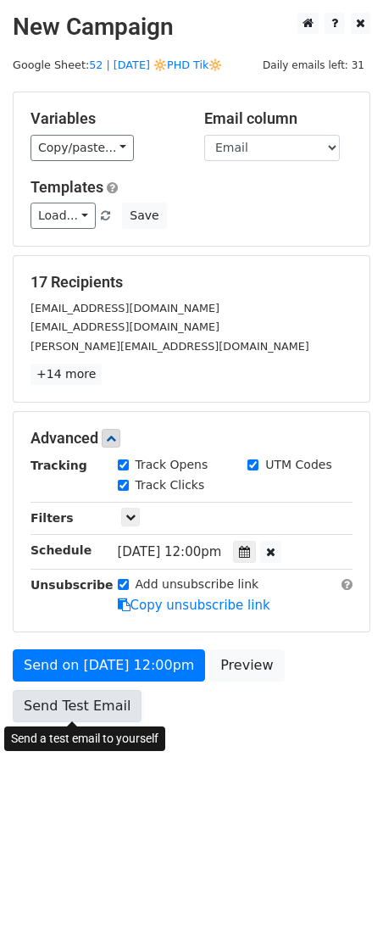
click at [80, 699] on link "Send Test Email" at bounding box center [77, 706] width 129 height 32
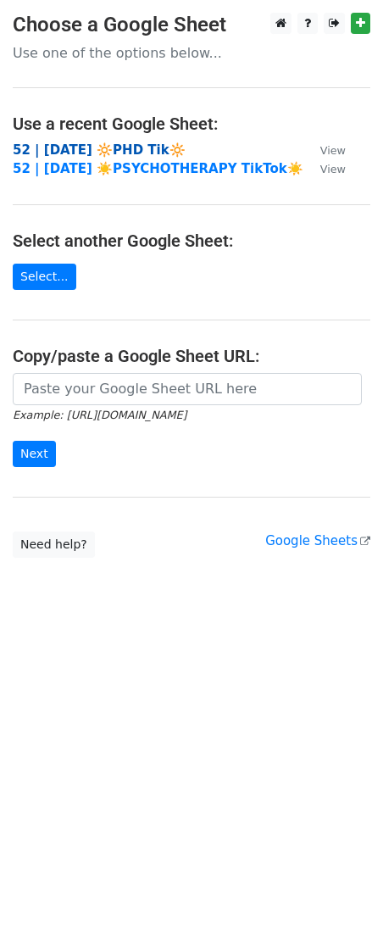
click at [106, 142] on strong "52 | [DATE] 🔆PHD Tik🔆" at bounding box center [99, 149] width 173 height 15
